Goal: Task Accomplishment & Management: Manage account settings

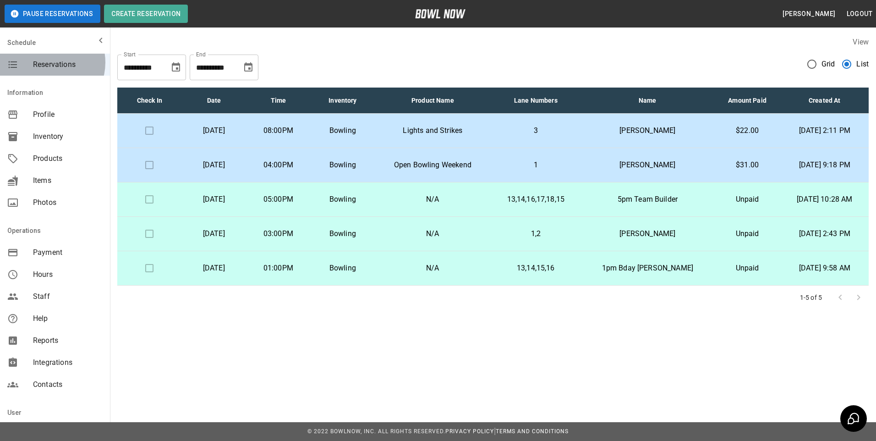
click at [48, 62] on span "Reservations" at bounding box center [68, 64] width 70 height 11
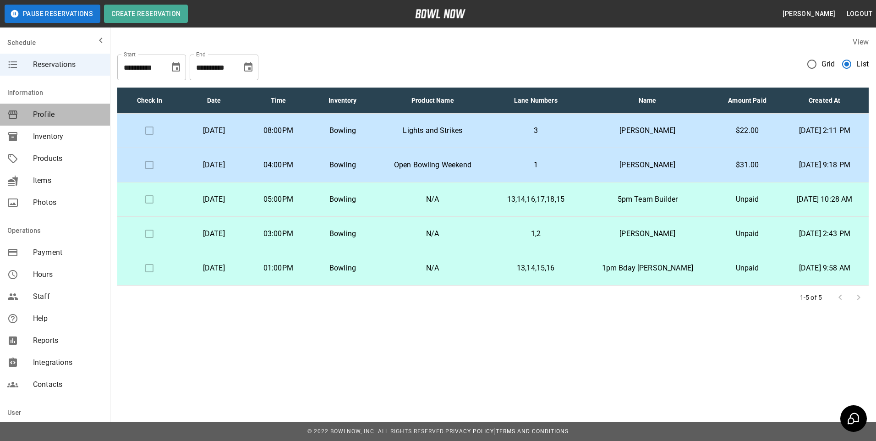
click at [57, 109] on span "Profile" at bounding box center [68, 114] width 70 height 11
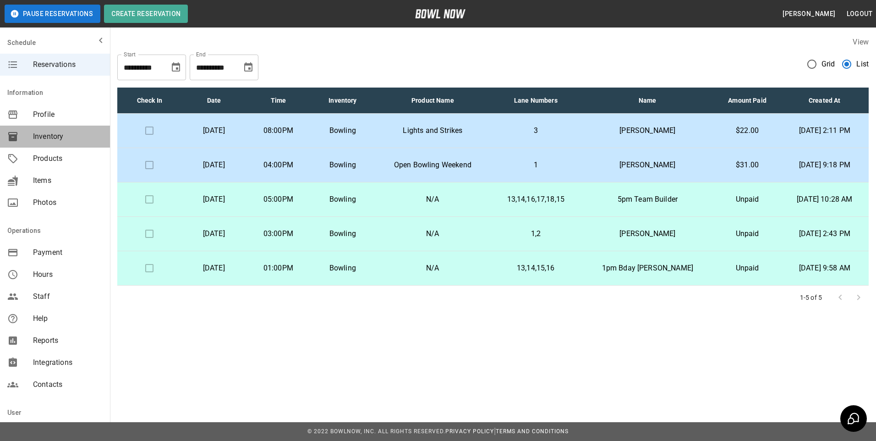
click at [58, 132] on span "Inventory" at bounding box center [68, 136] width 70 height 11
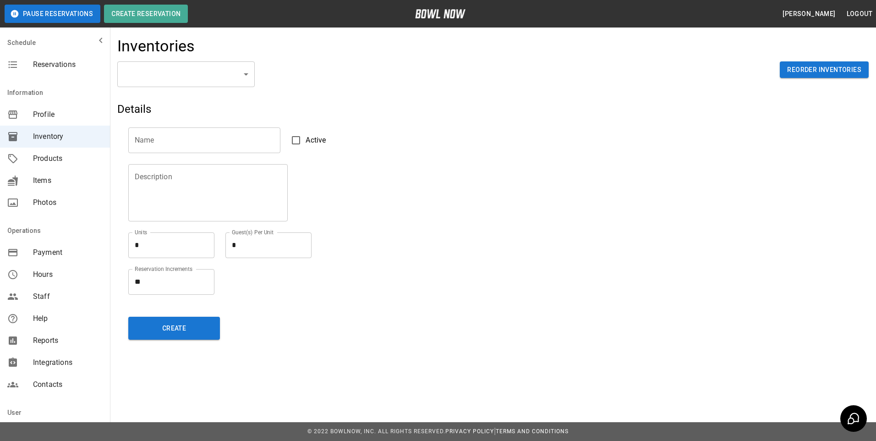
click at [46, 134] on span "Inventory" at bounding box center [68, 136] width 70 height 11
click at [181, 62] on div "Inventories ​ ​ Reorder Inventories Details Name Name Active Description Descri…" at bounding box center [493, 191] width 766 height 325
click at [181, 73] on body "Pause Reservations Create Reservation [PERSON_NAME] Logout Schedule Reservation…" at bounding box center [438, 220] width 876 height 441
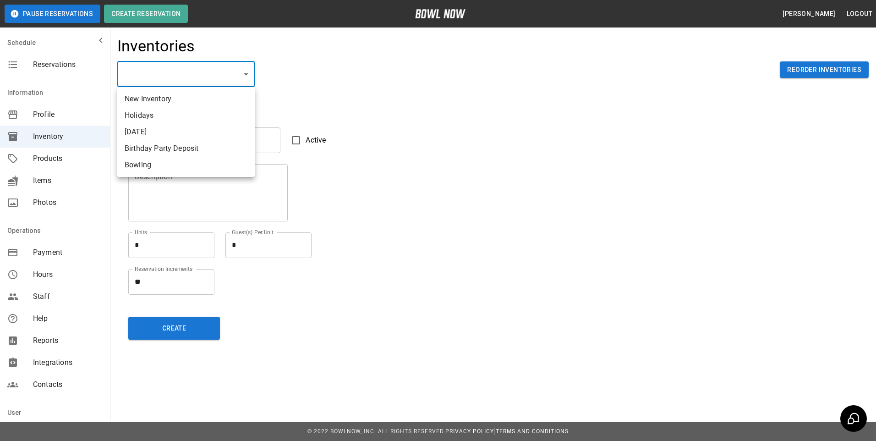
click at [35, 156] on div at bounding box center [438, 220] width 876 height 441
click at [43, 158] on span "Products" at bounding box center [68, 158] width 70 height 11
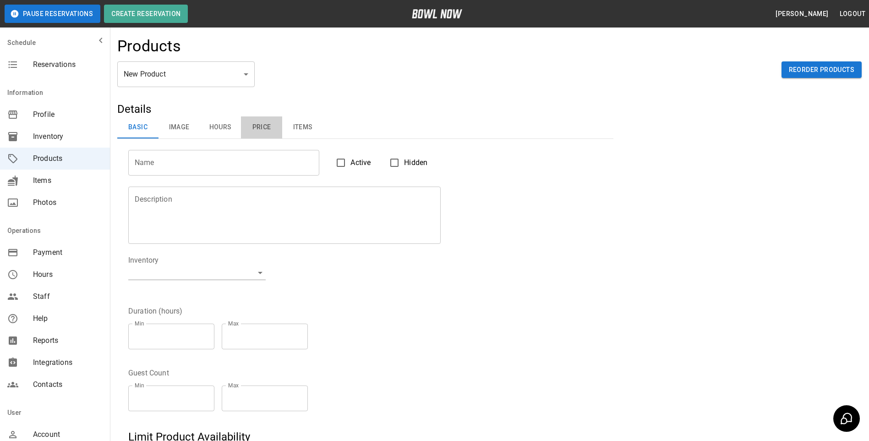
click at [263, 131] on button "Price" at bounding box center [261, 127] width 41 height 22
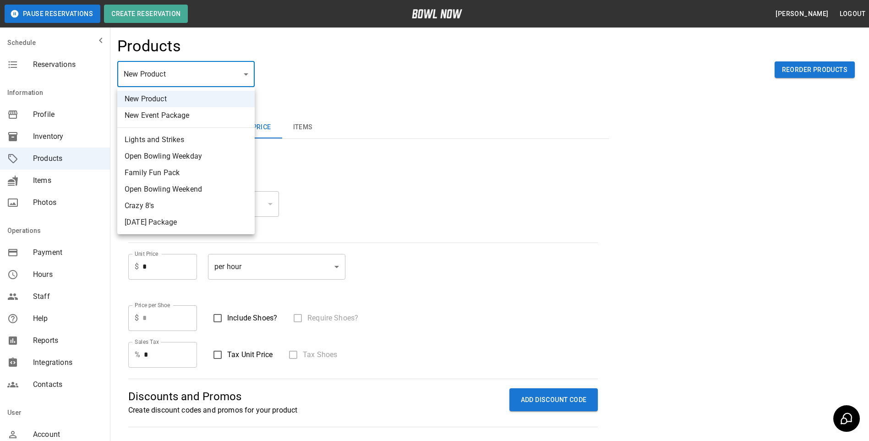
click at [217, 84] on body "Pause Reservations Create Reservation [PERSON_NAME] Logout Schedule Reservation…" at bounding box center [434, 271] width 869 height 543
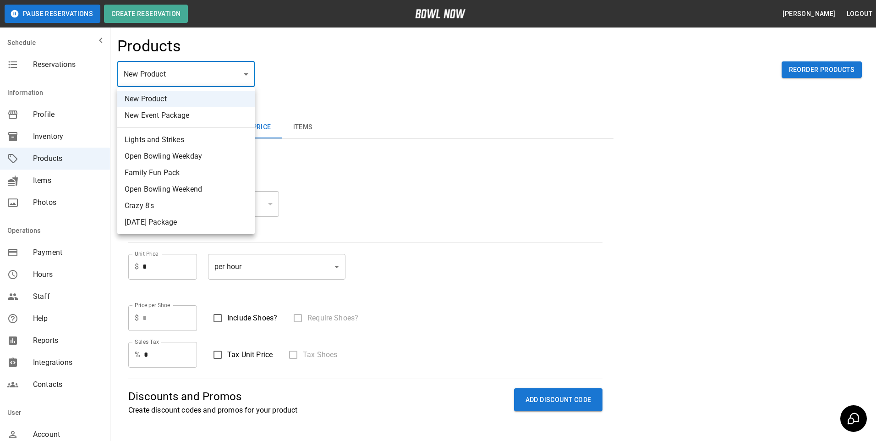
click at [171, 109] on li "New Event Package" at bounding box center [185, 115] width 137 height 16
type input "**"
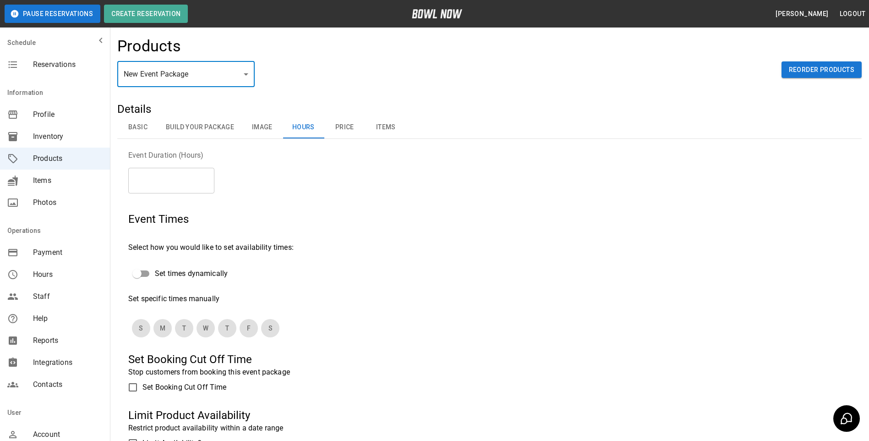
click at [345, 122] on button "Price" at bounding box center [344, 127] width 41 height 22
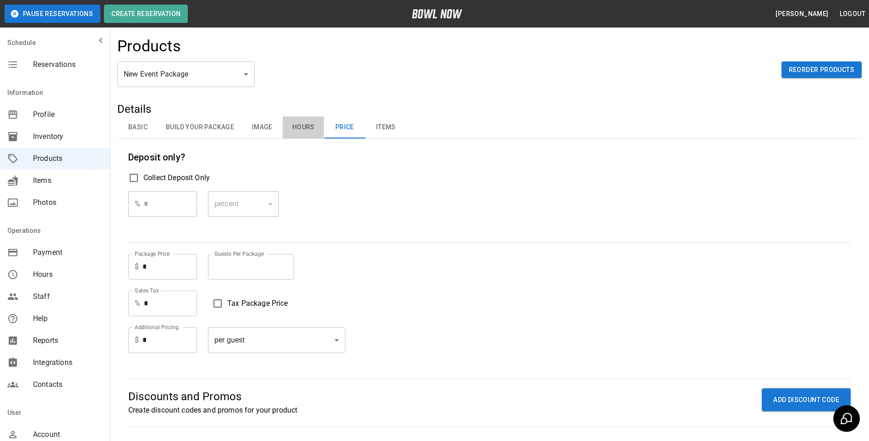
drag, startPoint x: 292, startPoint y: 120, endPoint x: 286, endPoint y: 118, distance: 7.0
click at [295, 120] on button "Hours" at bounding box center [303, 127] width 41 height 22
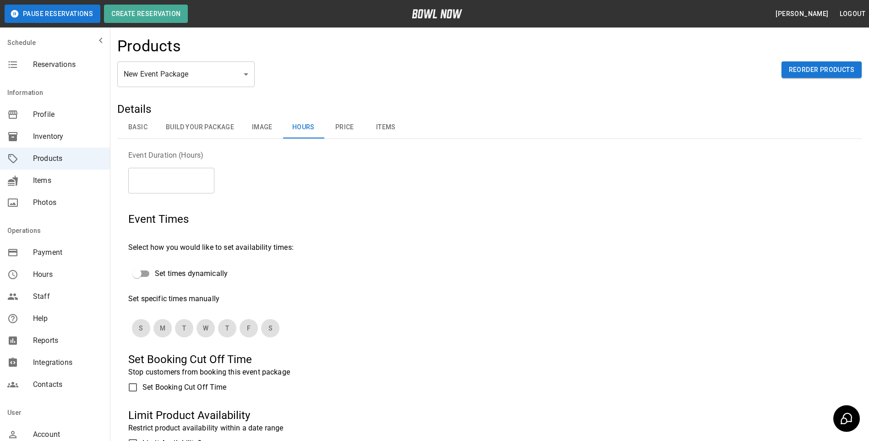
drag, startPoint x: 194, startPoint y: 131, endPoint x: 204, endPoint y: 128, distance: 10.9
click at [197, 130] on button "Build Your Package" at bounding box center [200, 127] width 83 height 22
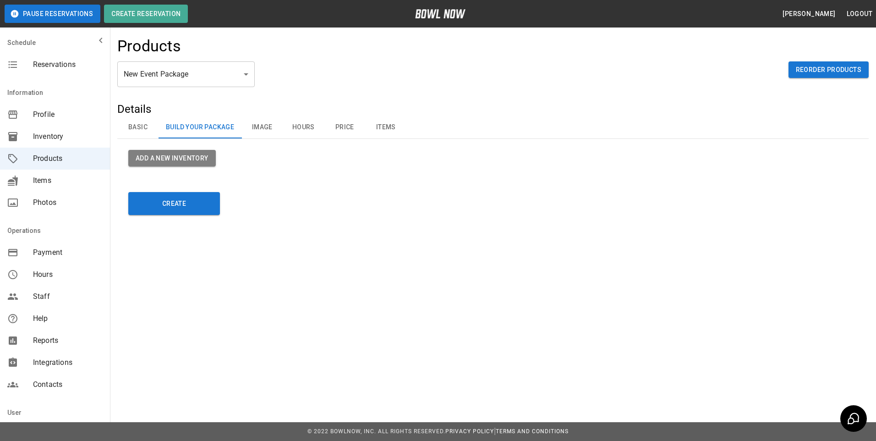
drag, startPoint x: 139, startPoint y: 125, endPoint x: 155, endPoint y: 131, distance: 17.1
click at [140, 126] on button "Basic" at bounding box center [137, 127] width 41 height 22
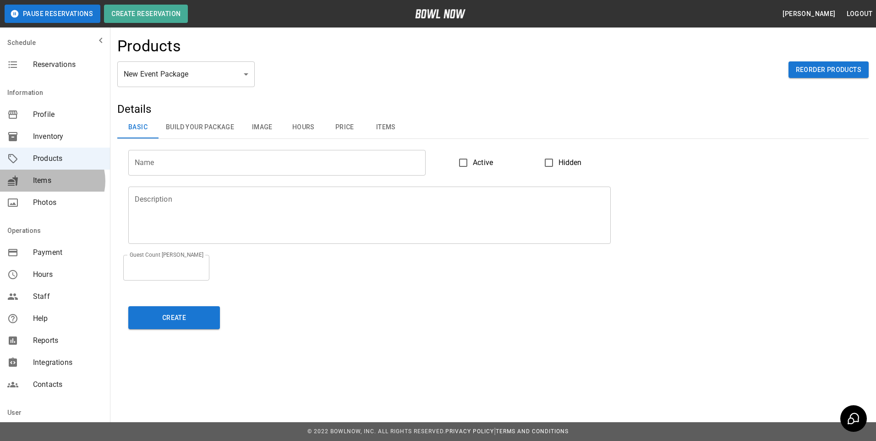
click at [52, 181] on span "Items" at bounding box center [68, 180] width 70 height 11
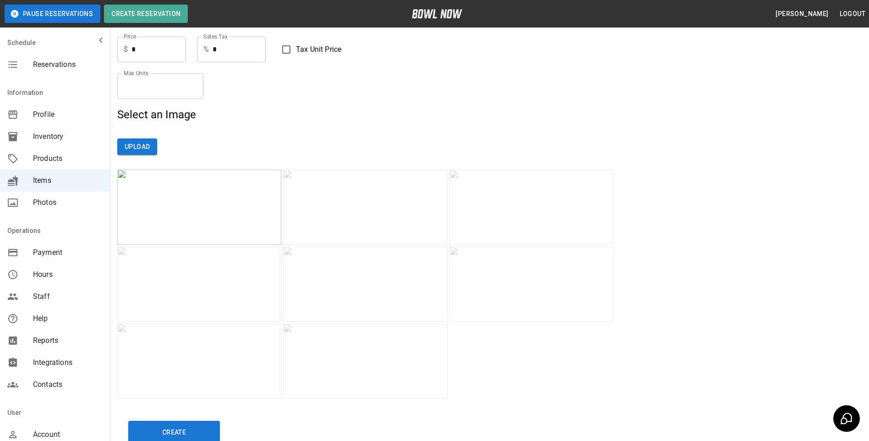
scroll to position [34, 0]
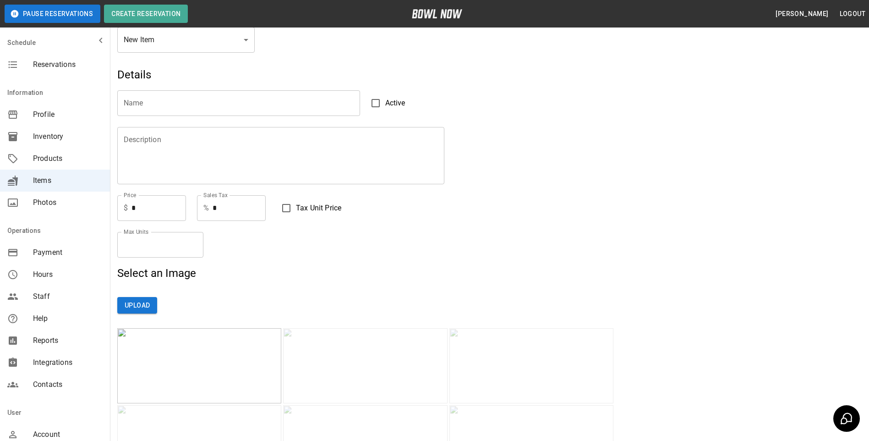
click at [31, 207] on div "mailbox folders" at bounding box center [20, 202] width 26 height 11
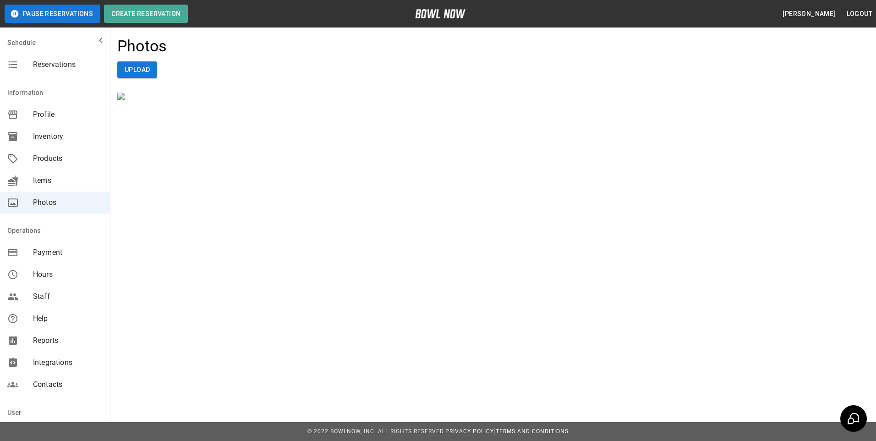
click at [65, 254] on span "Payment" at bounding box center [68, 252] width 70 height 11
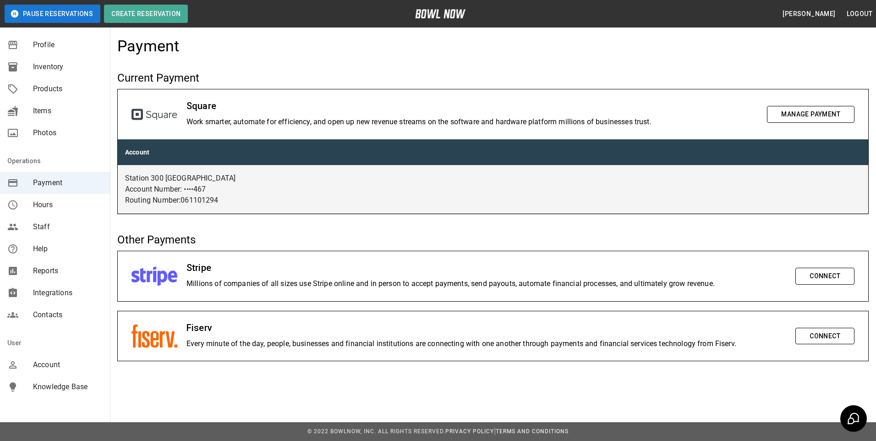
scroll to position [76, 0]
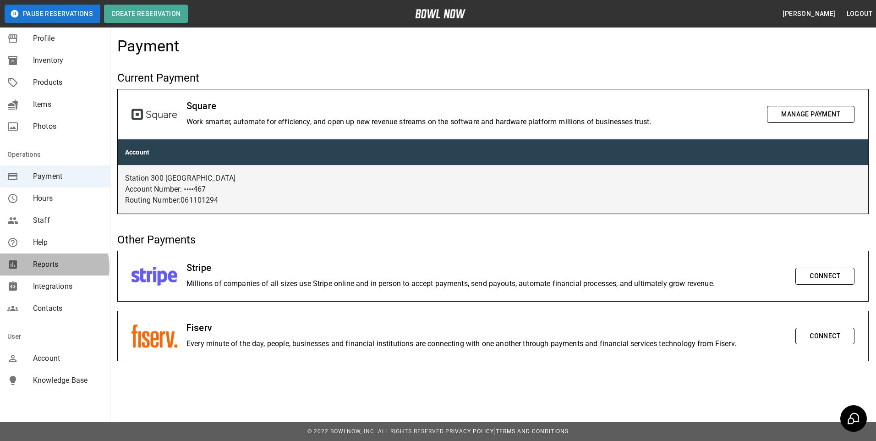
click at [54, 267] on span "Reports" at bounding box center [68, 264] width 70 height 11
